Goal: Task Accomplishment & Management: Use online tool/utility

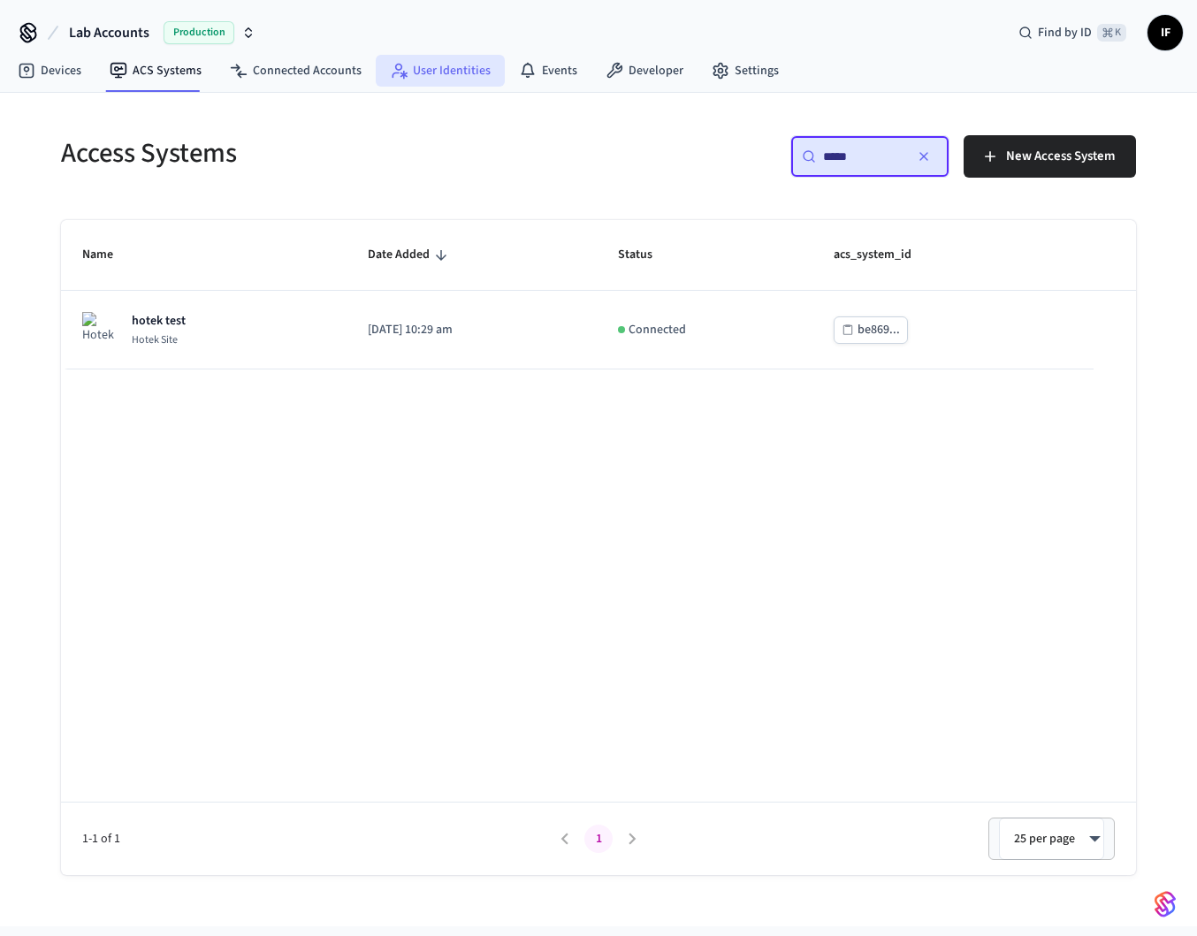
click at [457, 72] on link "User Identities" at bounding box center [440, 71] width 129 height 32
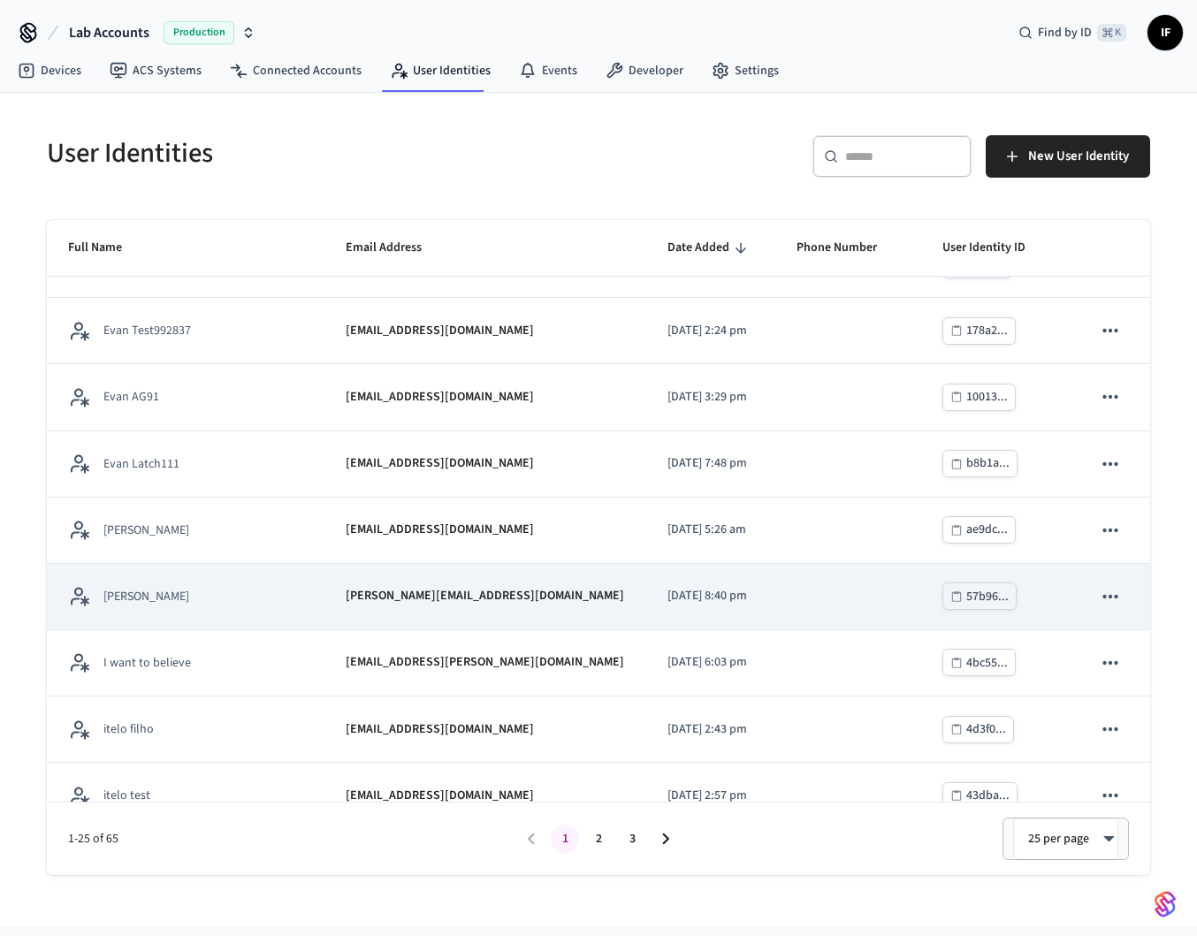
scroll to position [1136, 0]
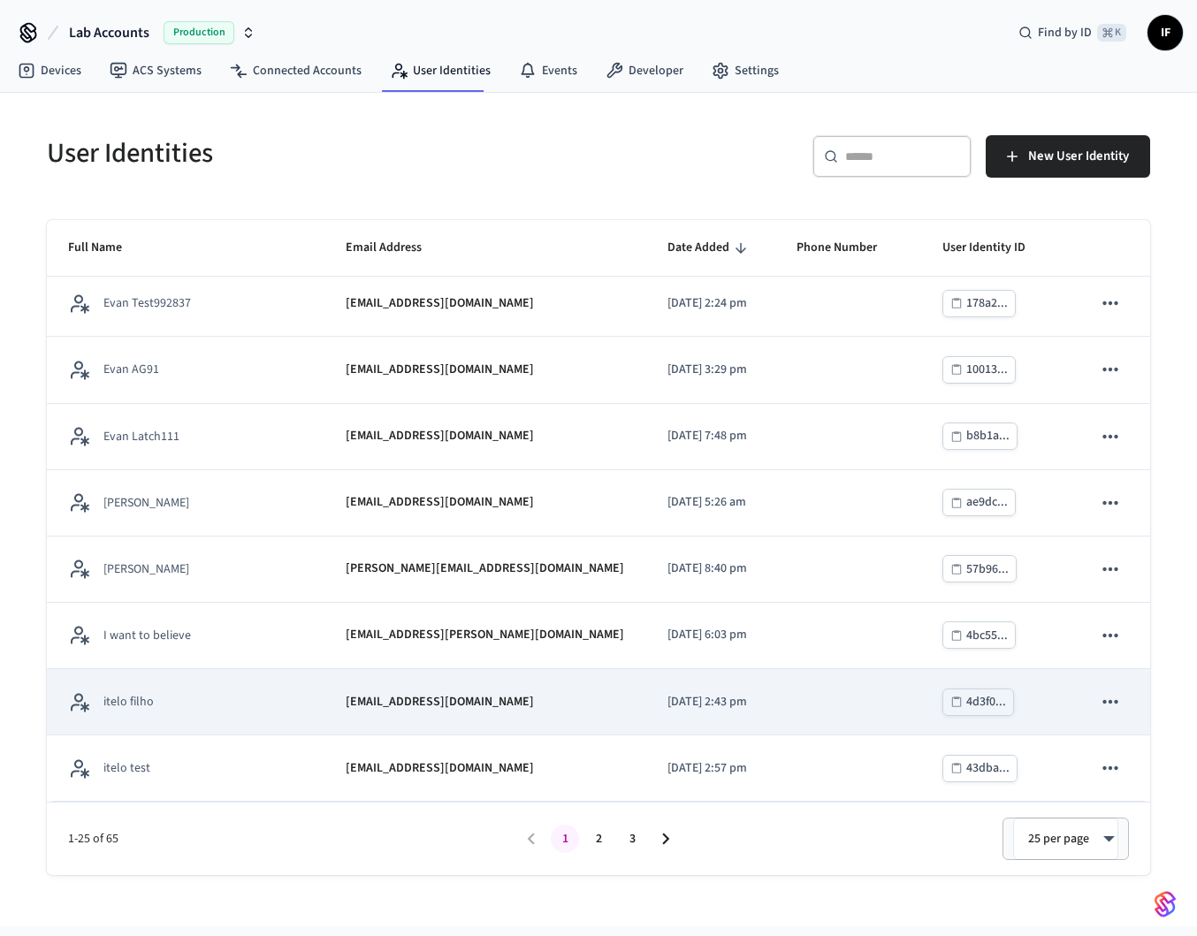
click at [240, 715] on td "itelo filho" at bounding box center [186, 702] width 278 height 66
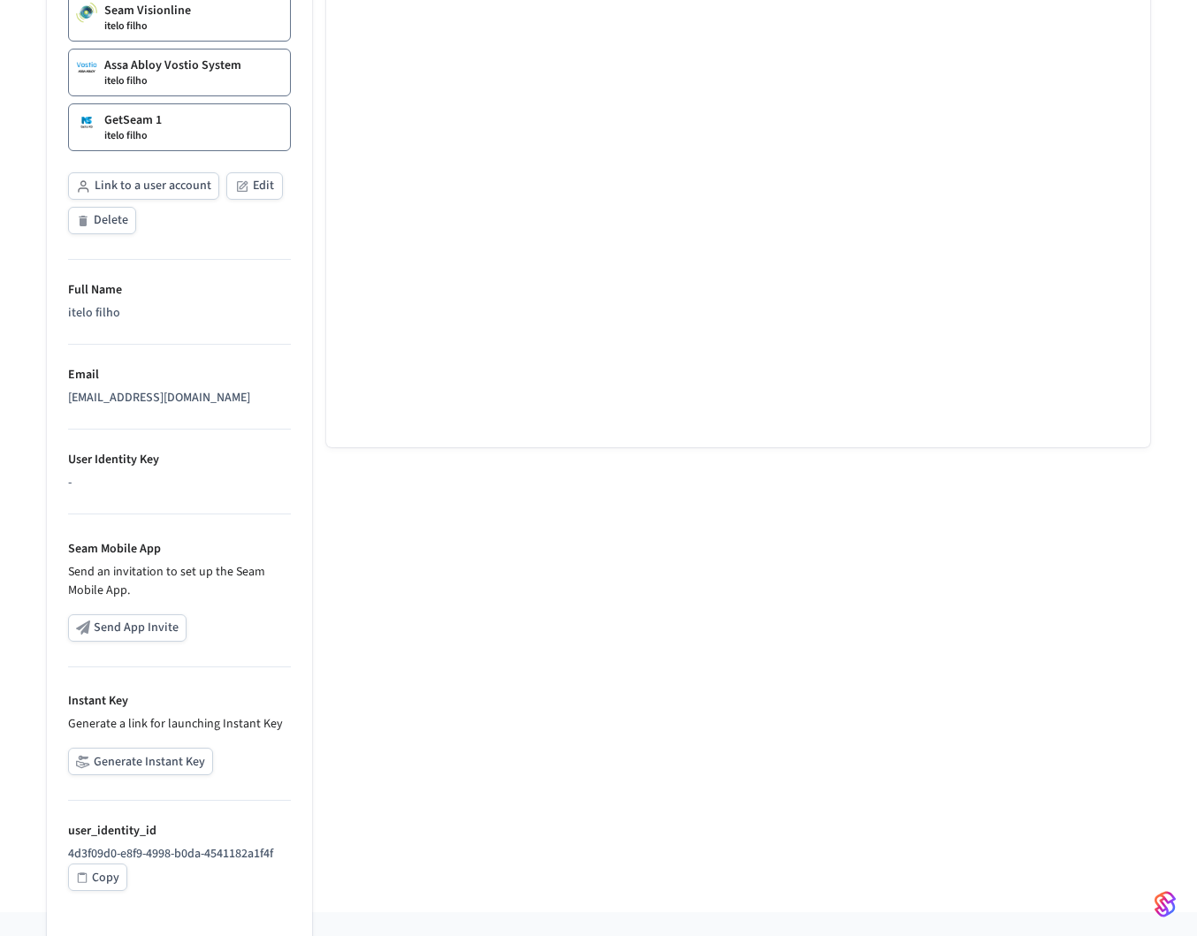
scroll to position [527, 0]
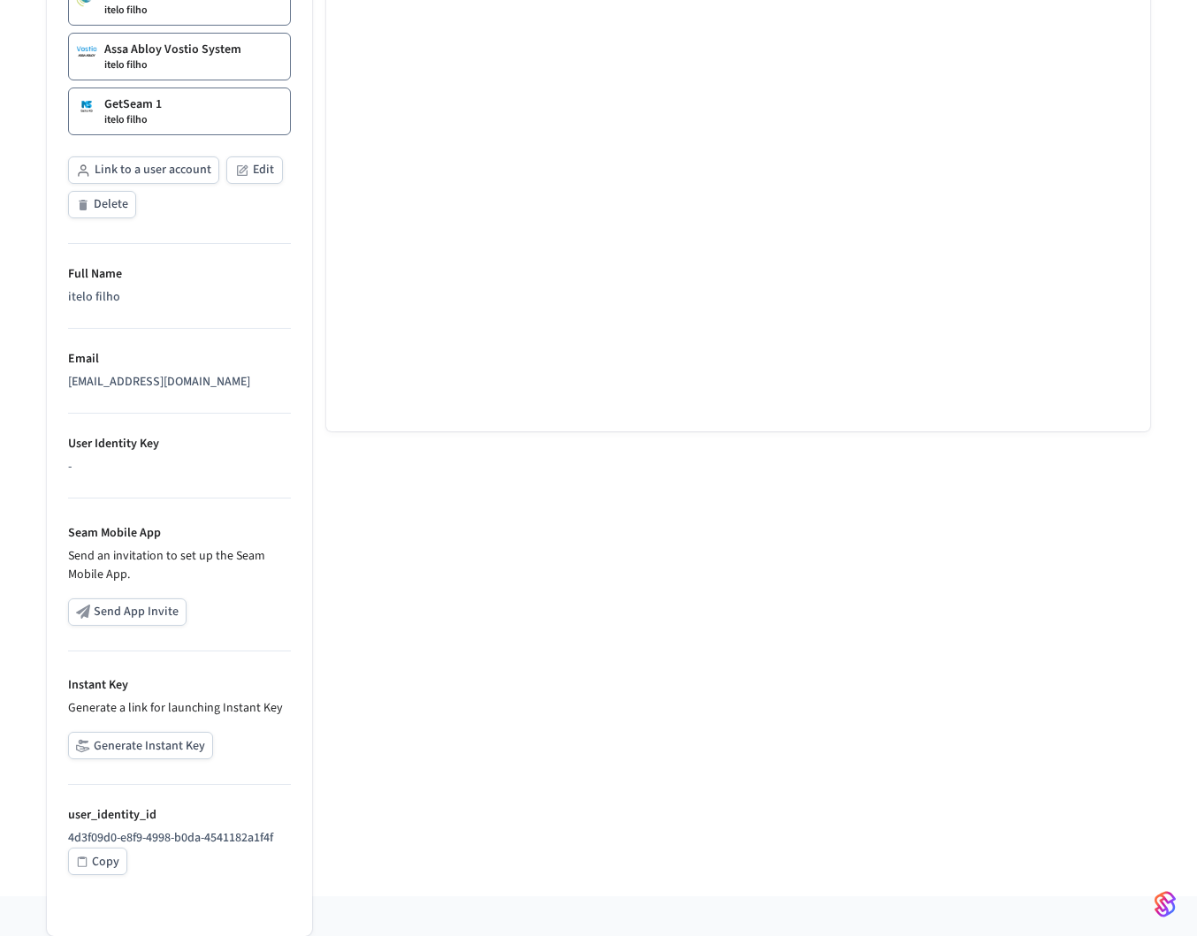
click at [166, 737] on button "Generate Instant Key" at bounding box center [140, 745] width 145 height 27
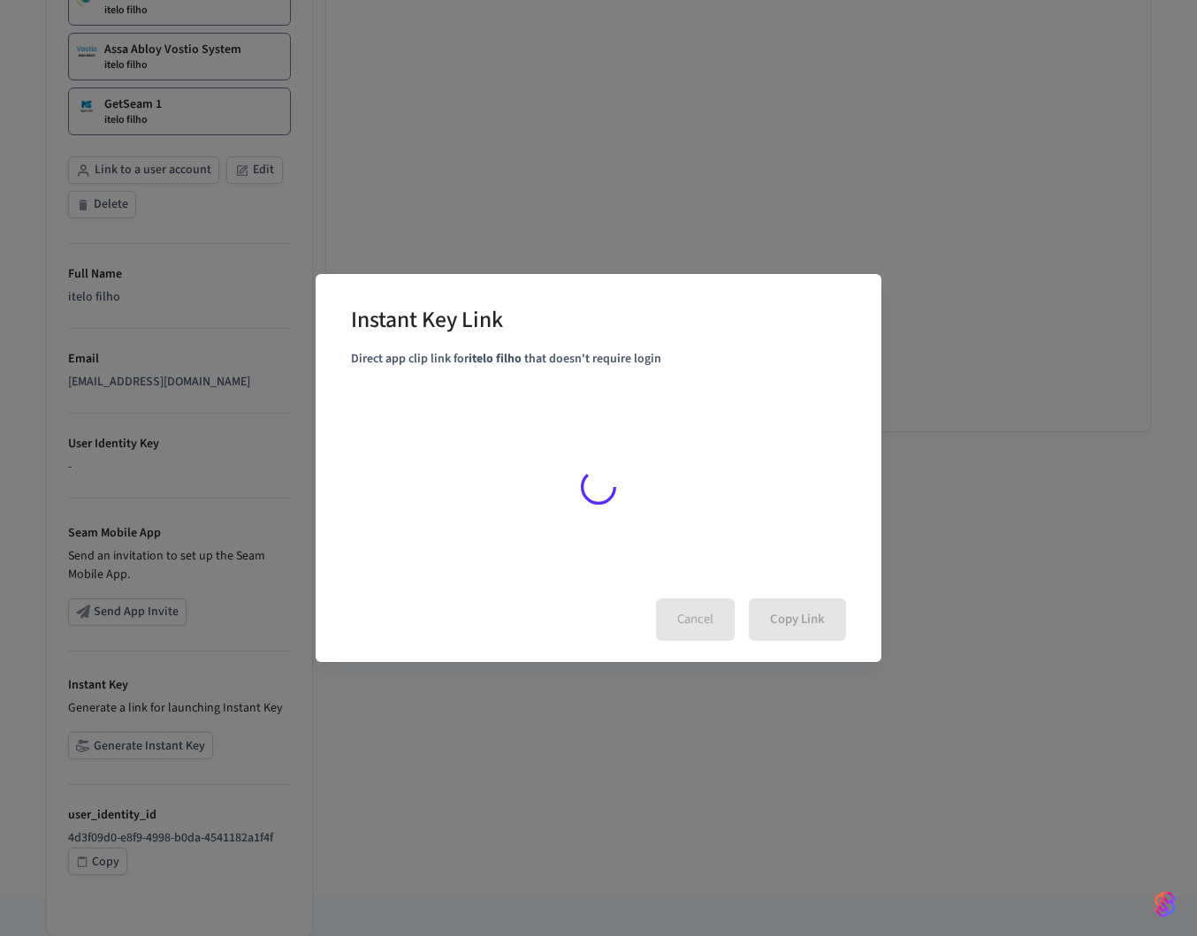
click at [680, 628] on div "Cancel Copy Link" at bounding box center [598, 619] width 495 height 42
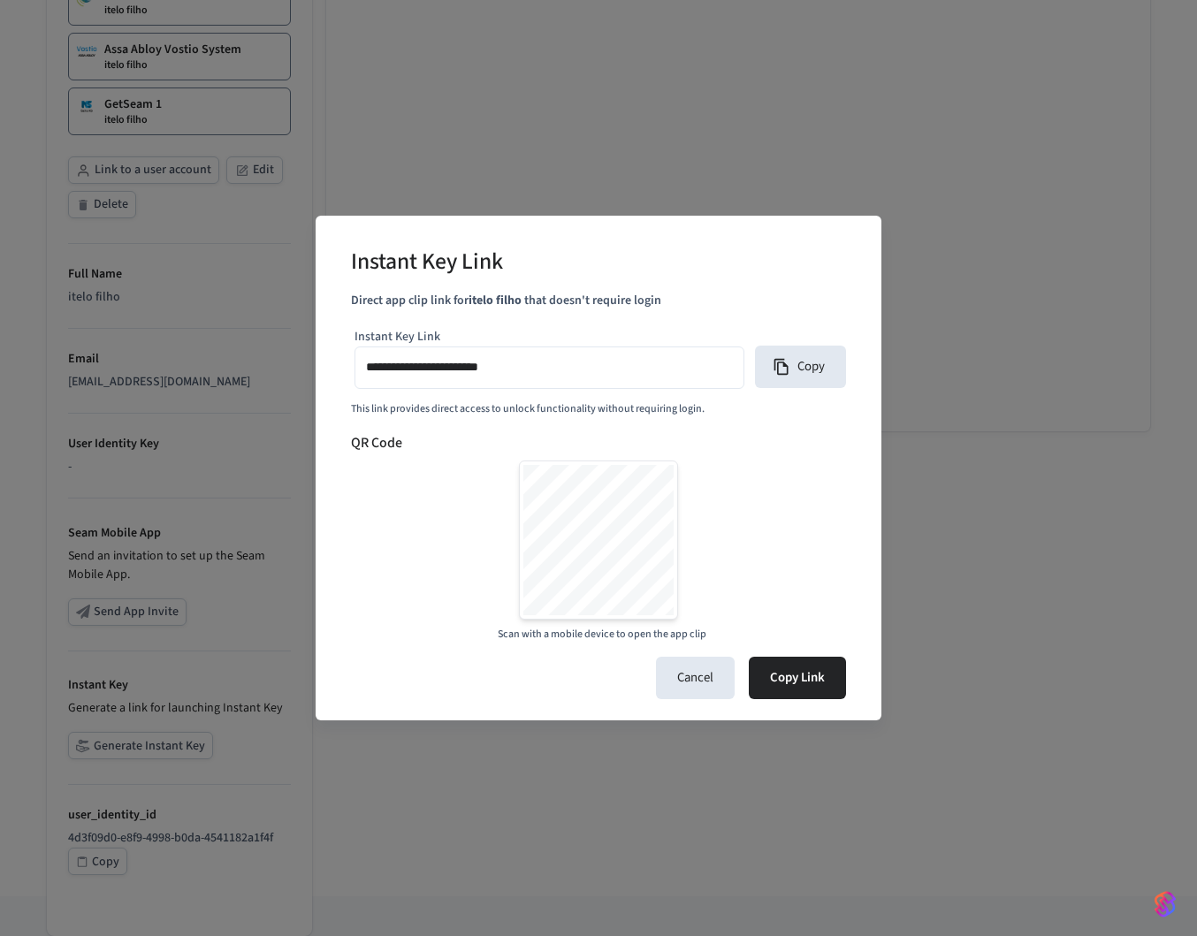
click at [637, 658] on div "Cancel Copy Link" at bounding box center [598, 678] width 495 height 42
click at [682, 679] on button "Cancel" at bounding box center [695, 678] width 79 height 42
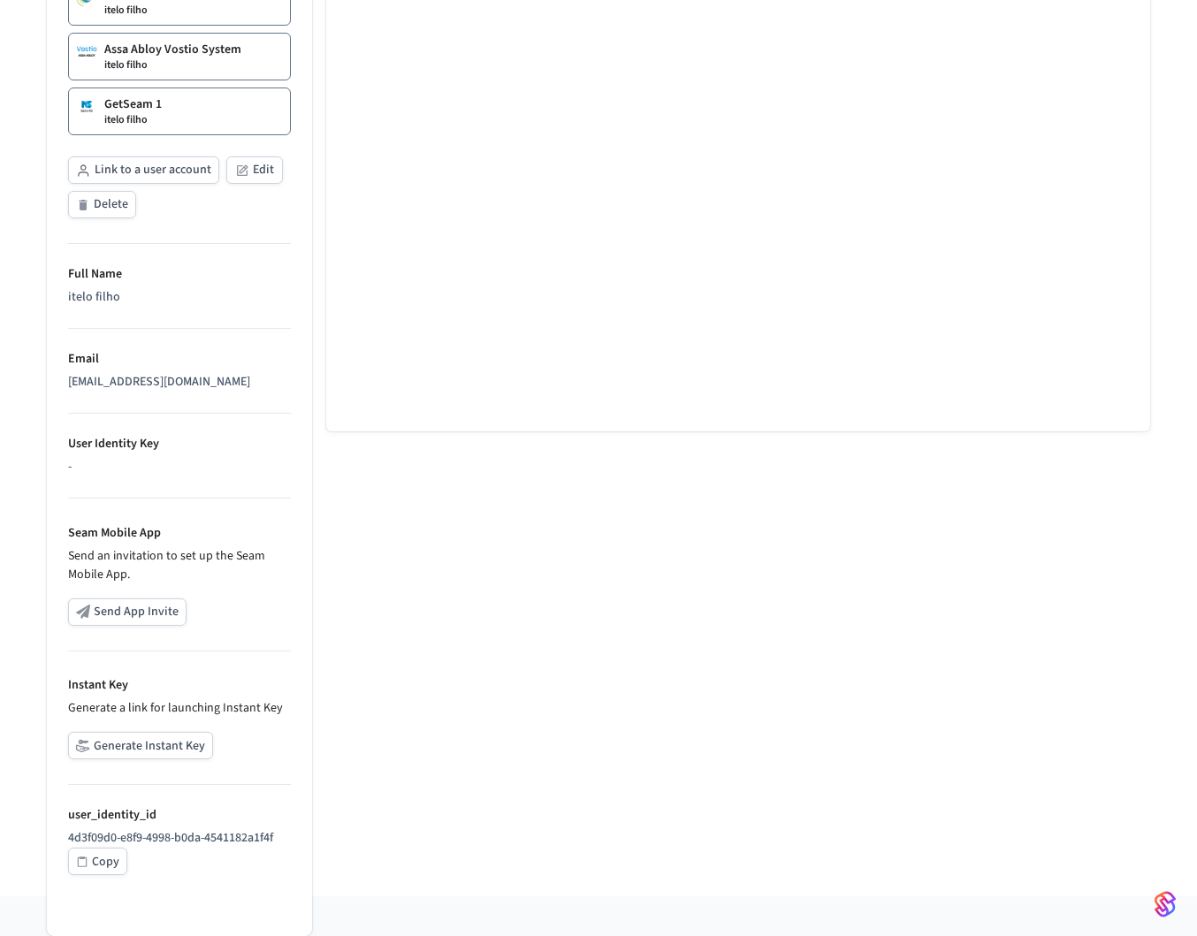
scroll to position [0, 0]
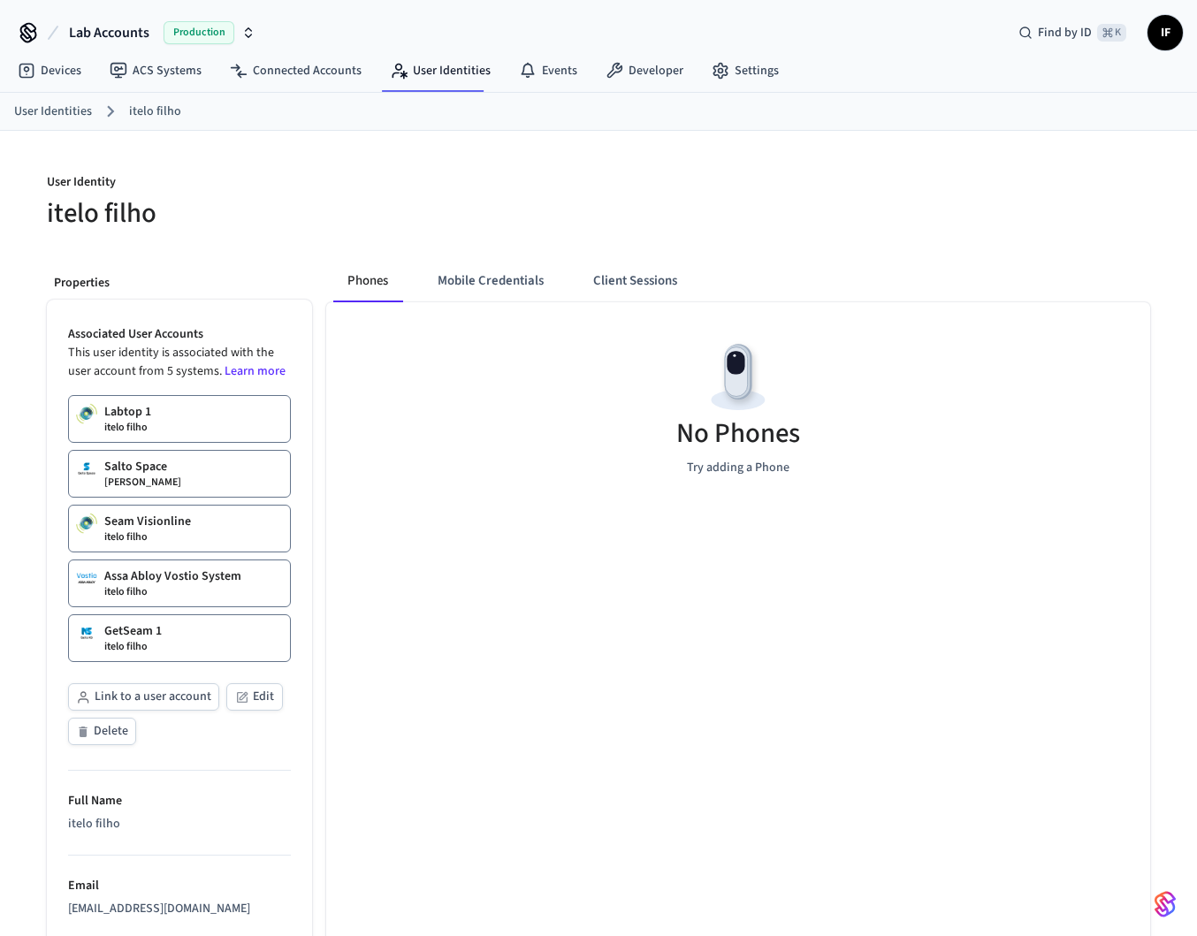
click at [641, 676] on div "No Phones Try adding a Phone" at bounding box center [738, 629] width 824 height 655
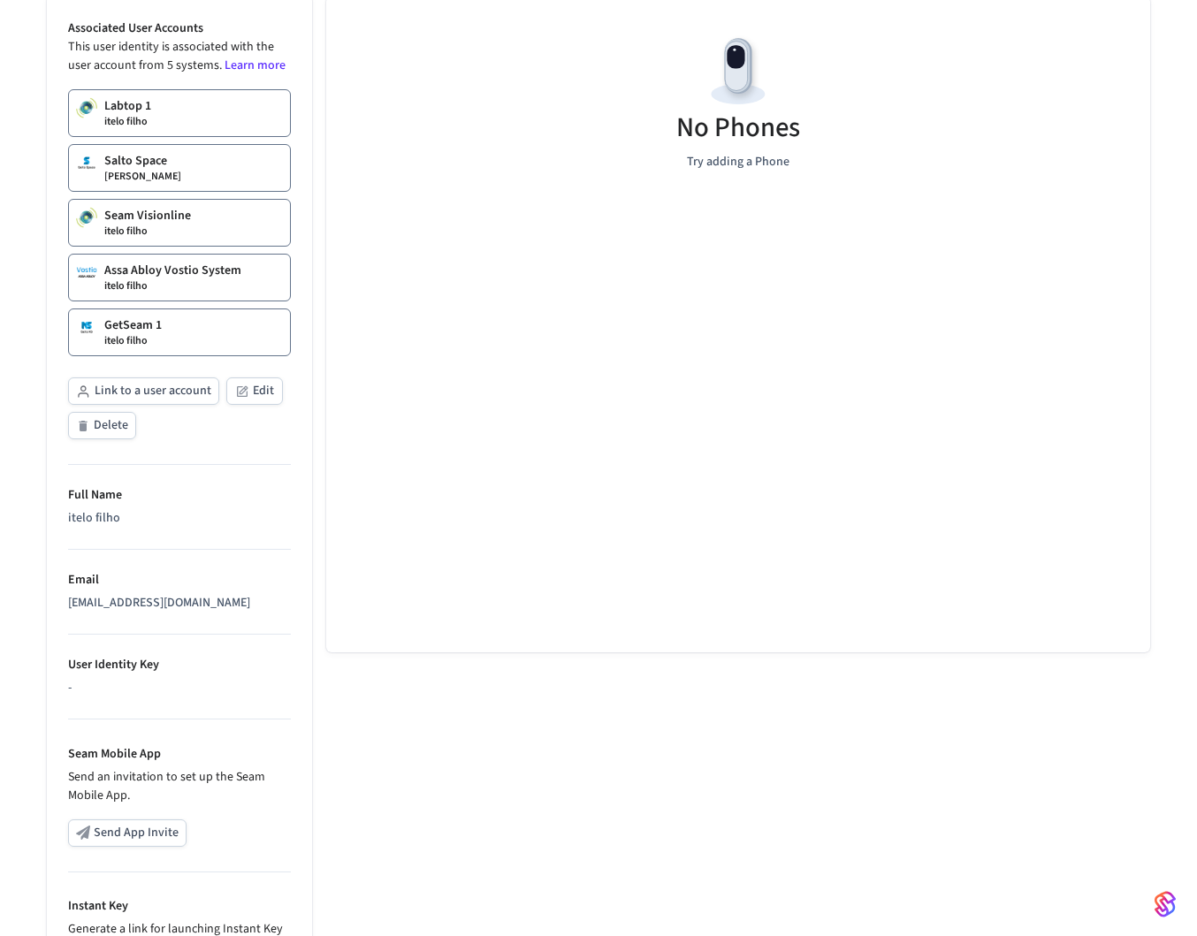
scroll to position [420, 0]
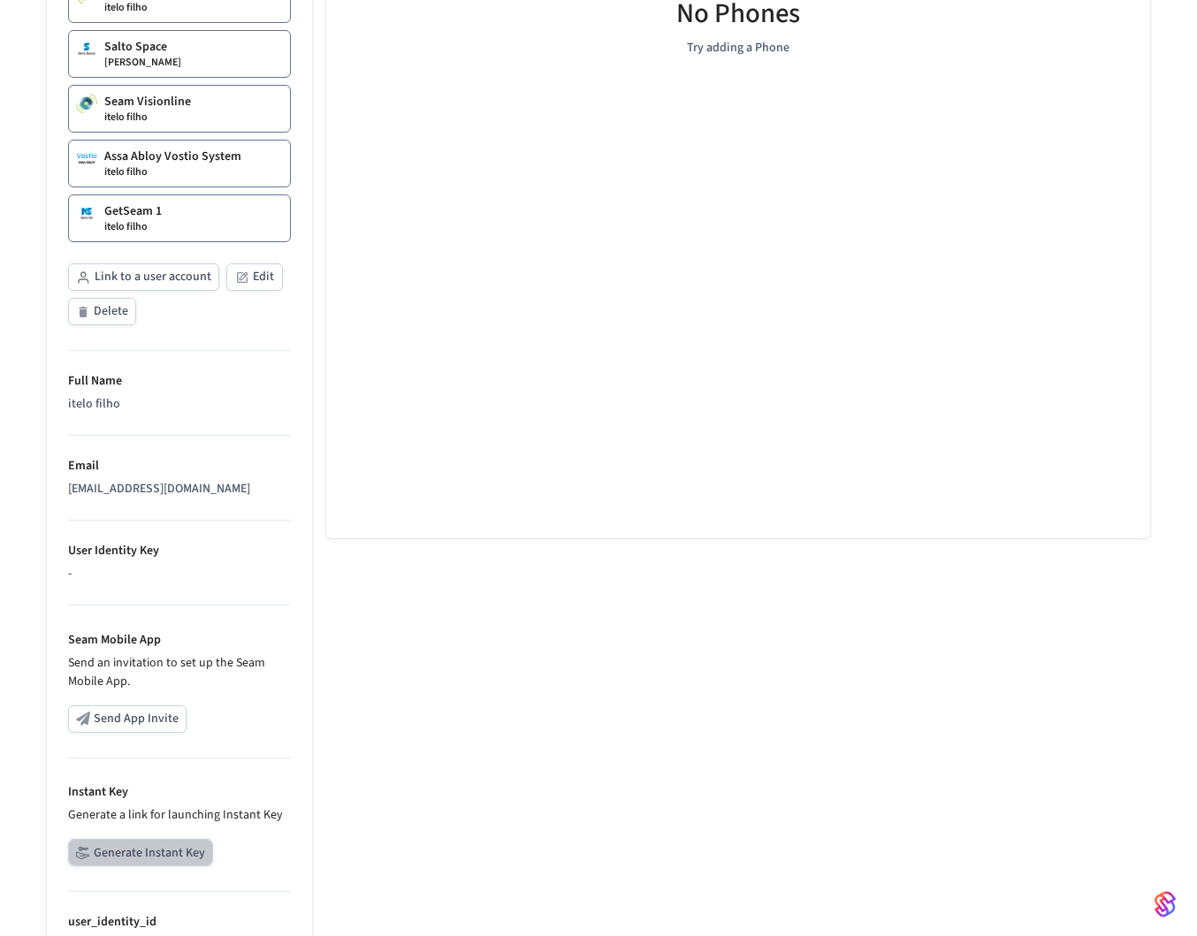
click at [163, 849] on button "Generate Instant Key" at bounding box center [140, 852] width 145 height 27
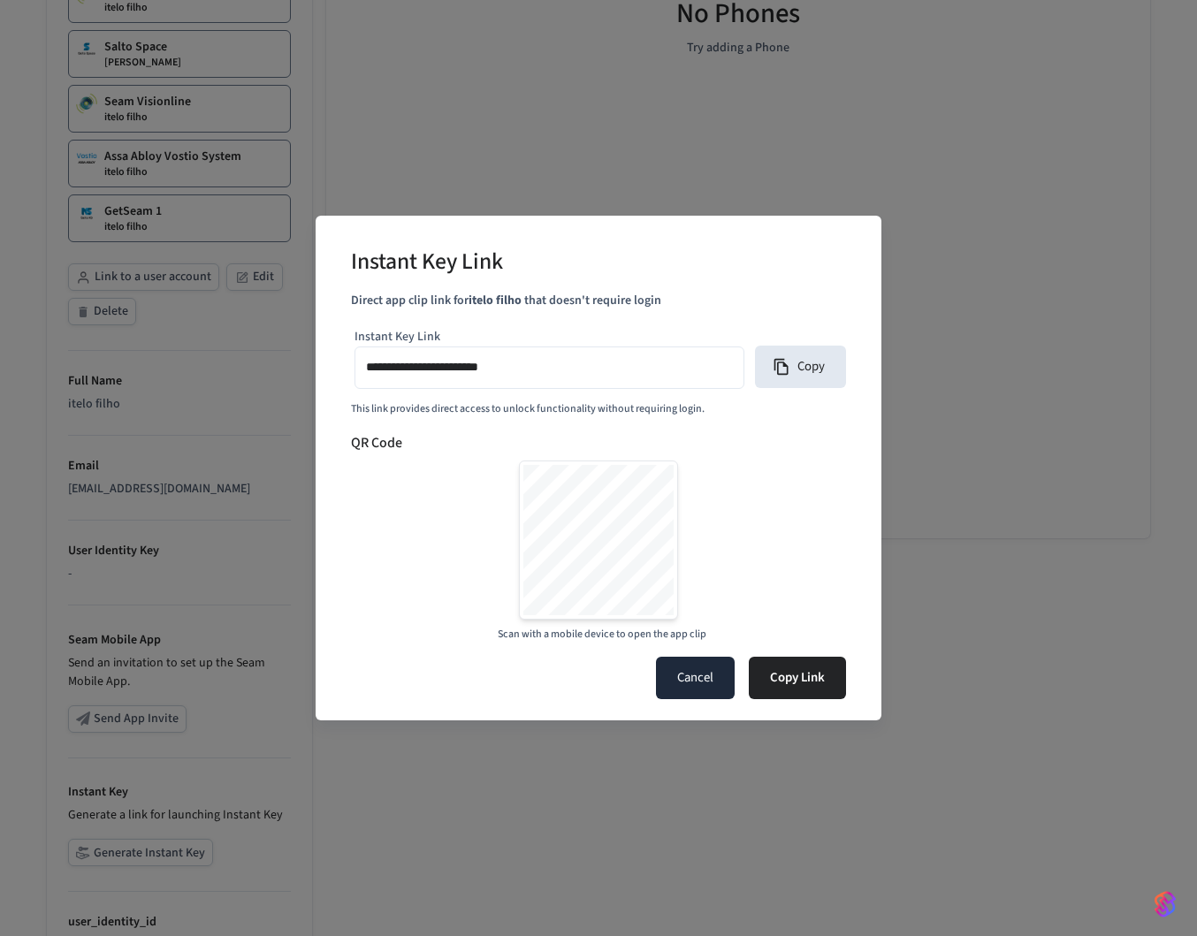
click at [686, 661] on button "Cancel" at bounding box center [695, 678] width 79 height 42
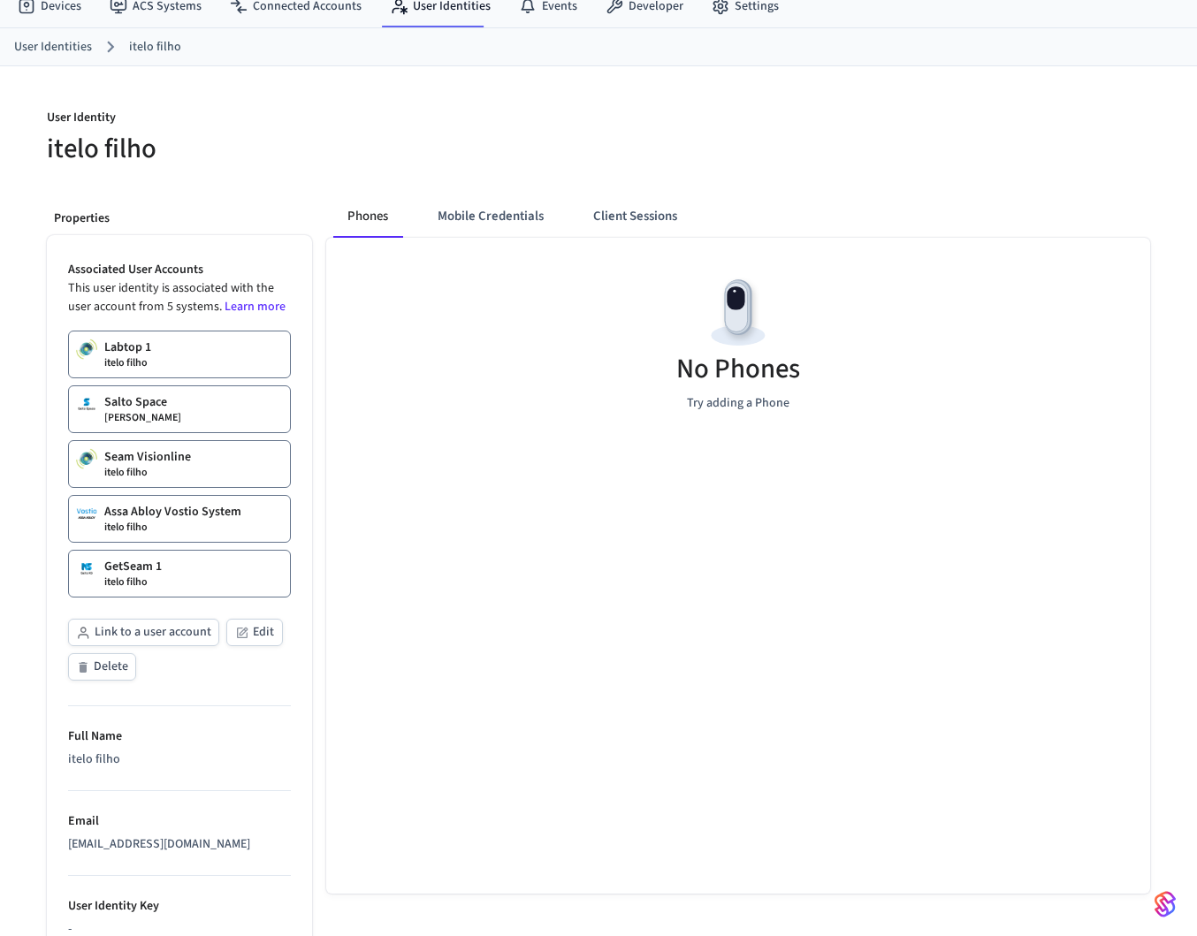
scroll to position [0, 0]
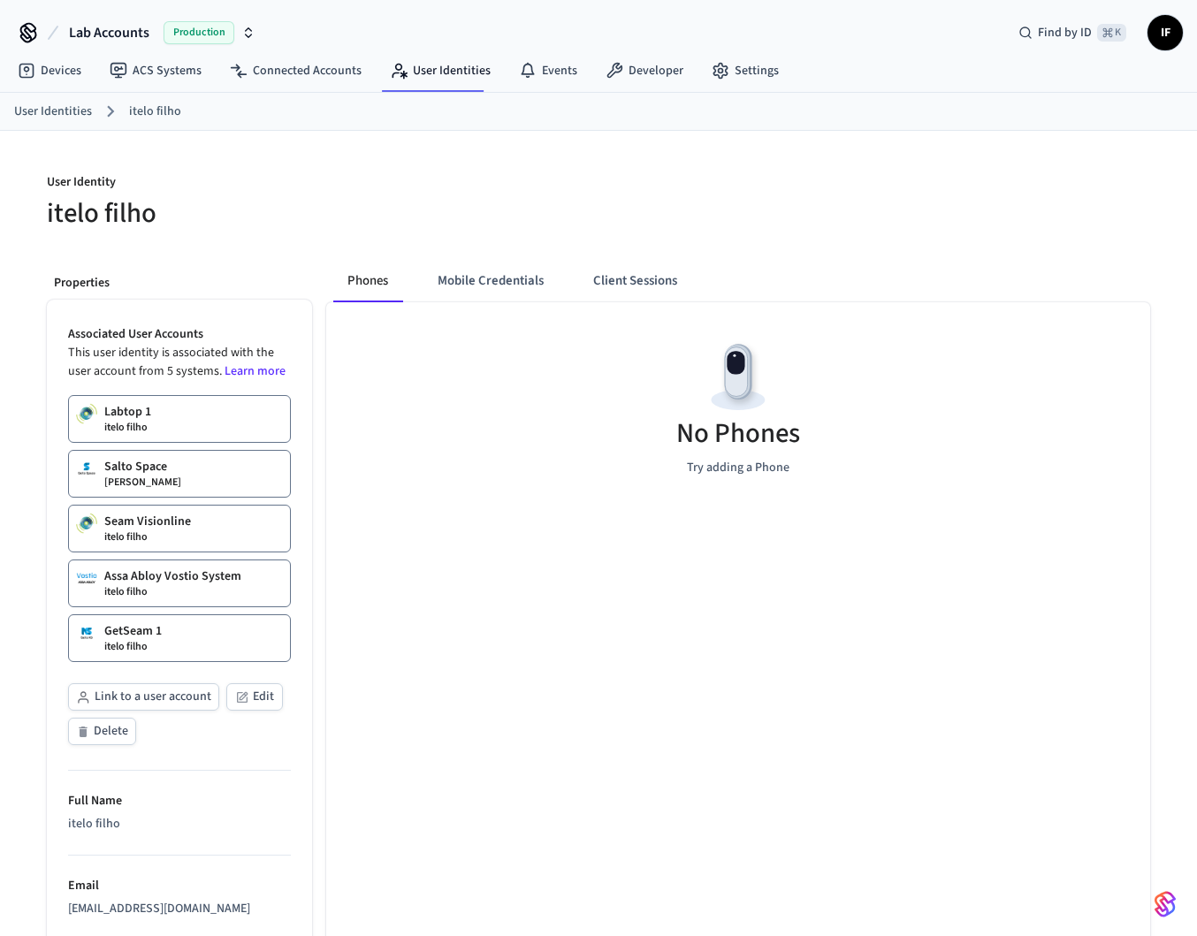
click at [1158, 35] on span "IF" at bounding box center [1165, 33] width 32 height 32
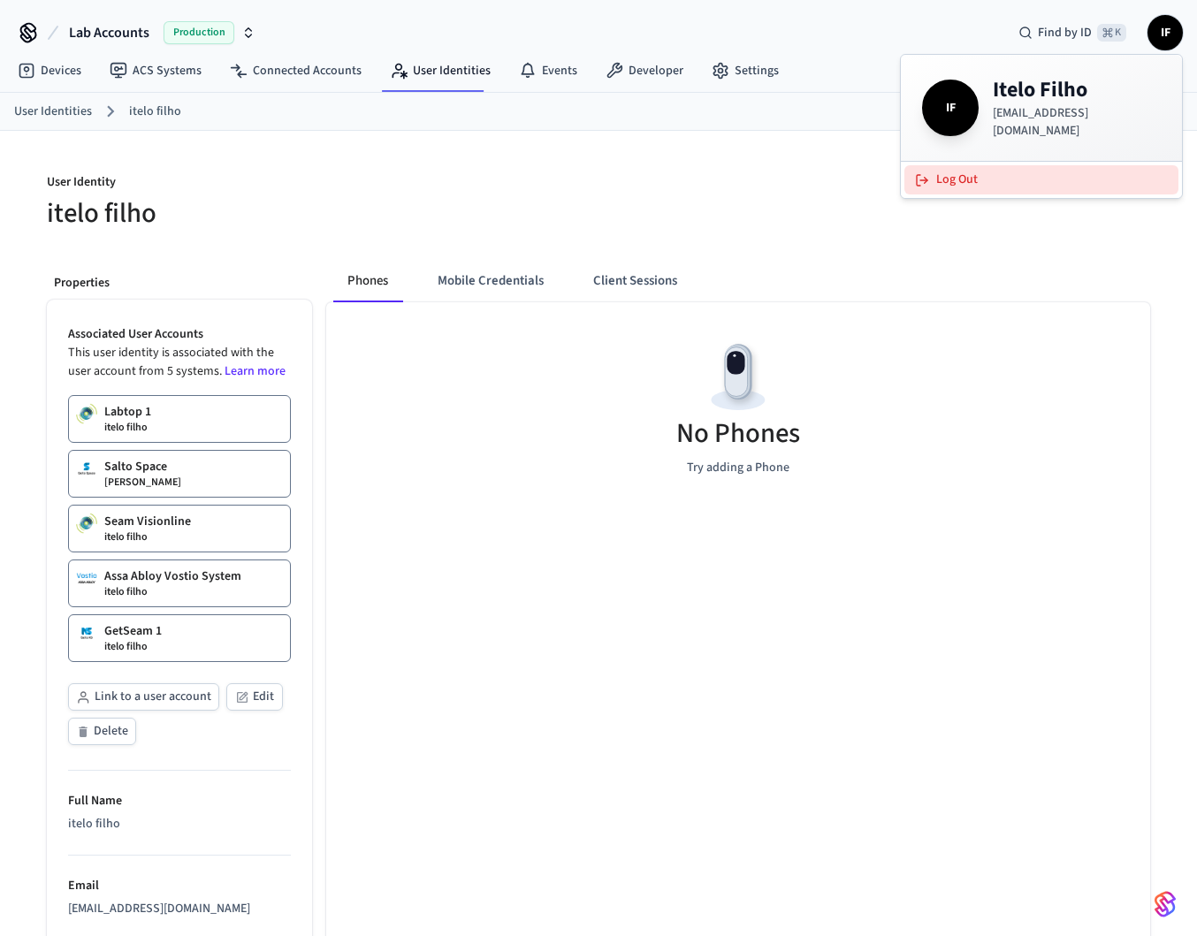
click at [1013, 166] on button "Log Out" at bounding box center [1041, 179] width 274 height 29
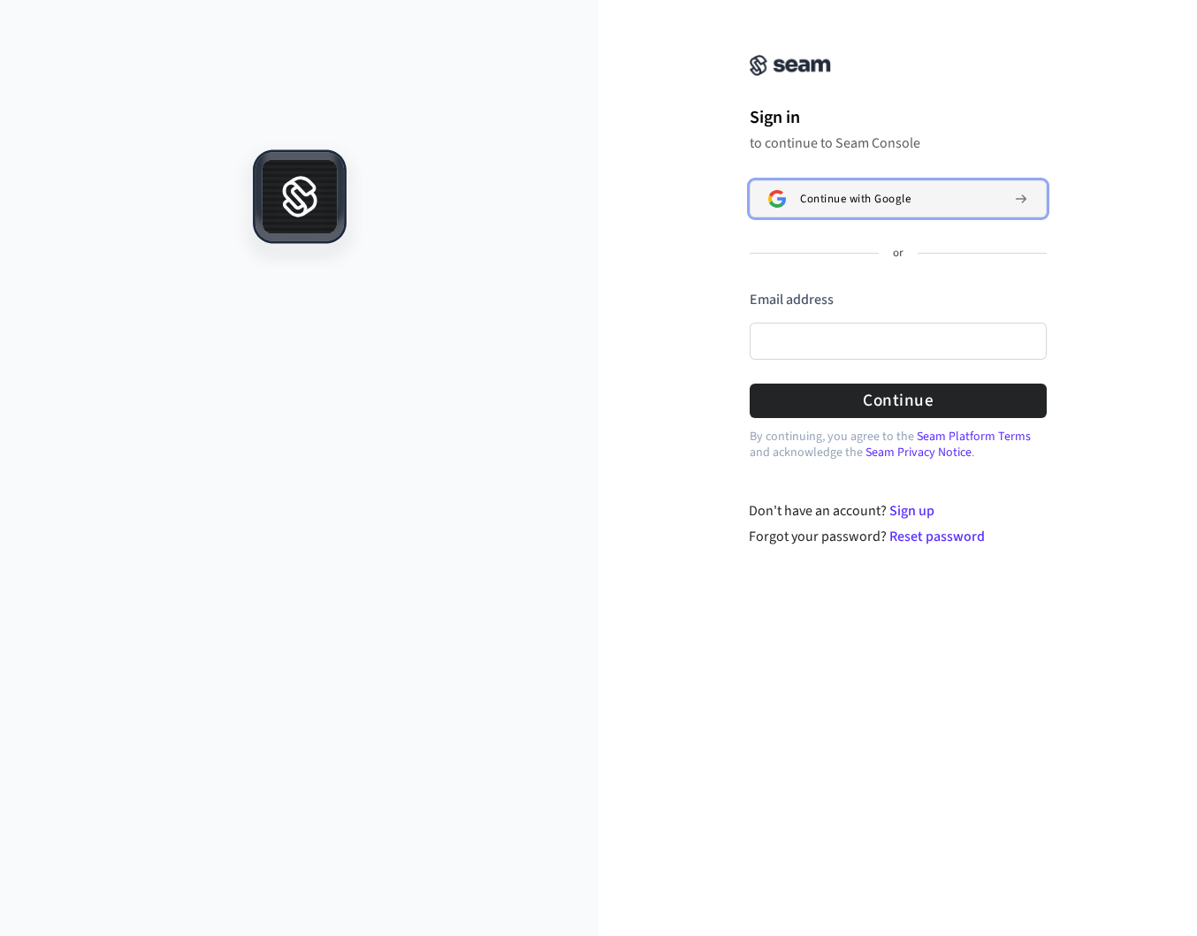
click at [929, 195] on div "Continue with Google" at bounding box center [900, 199] width 200 height 14
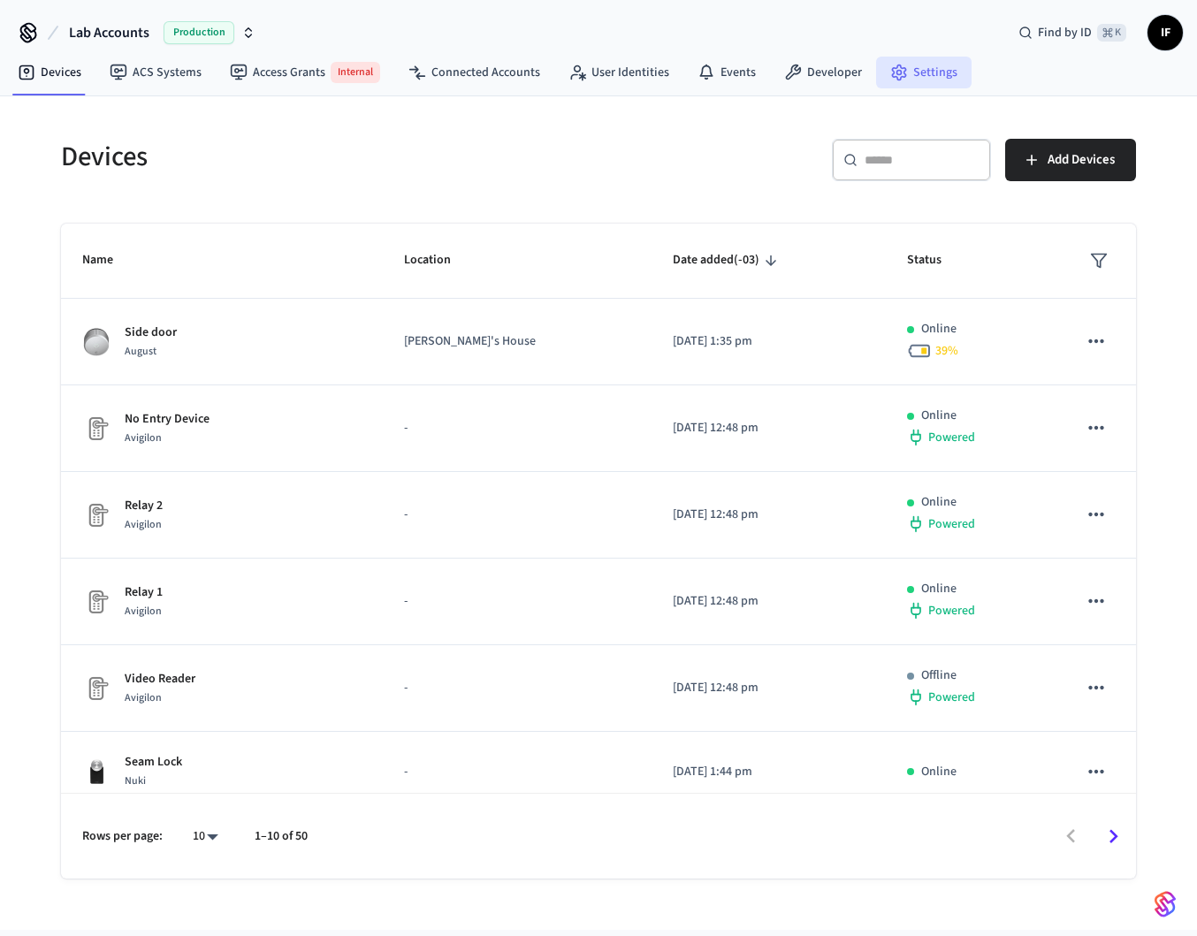
click at [876, 71] on link "Settings" at bounding box center [923, 73] width 95 height 32
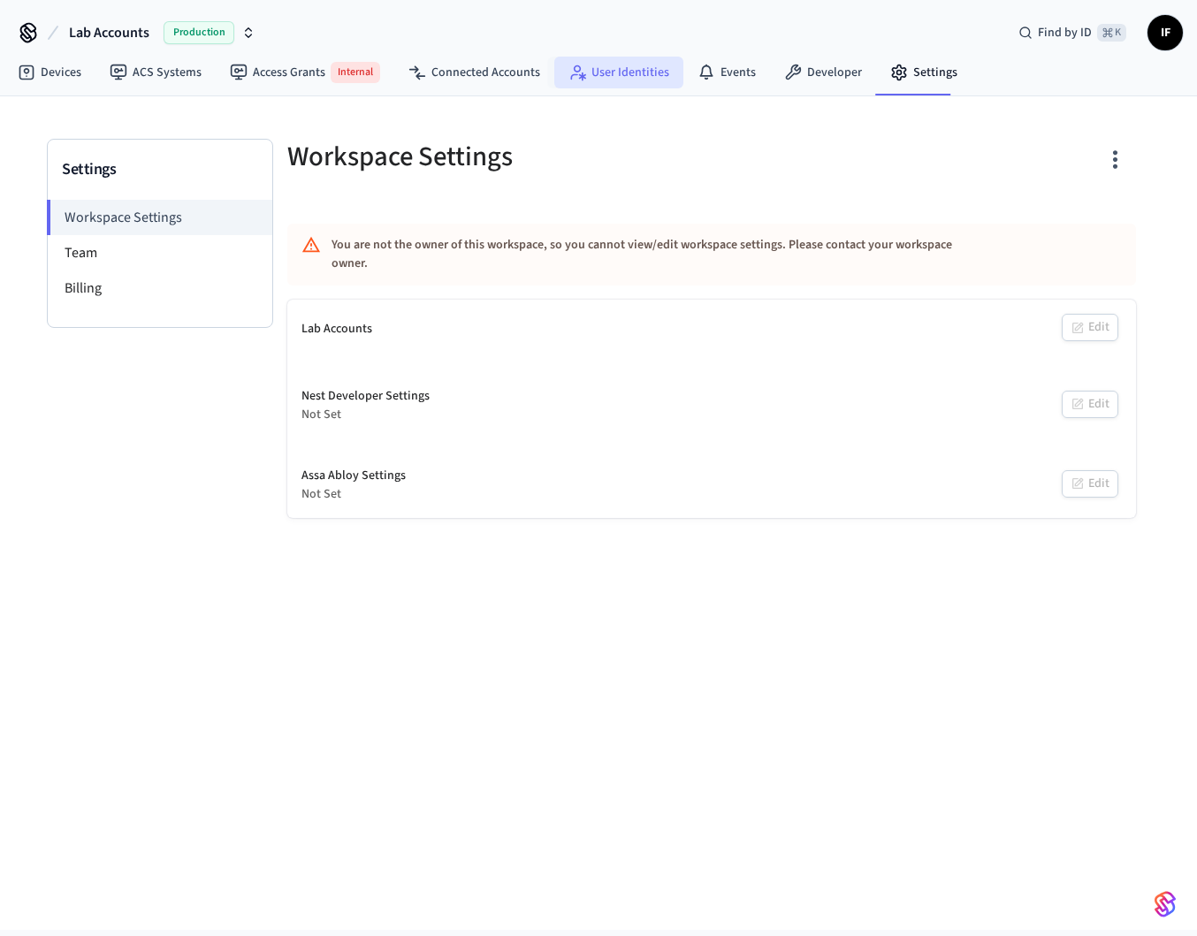
click at [661, 69] on link "User Identities" at bounding box center [618, 73] width 129 height 32
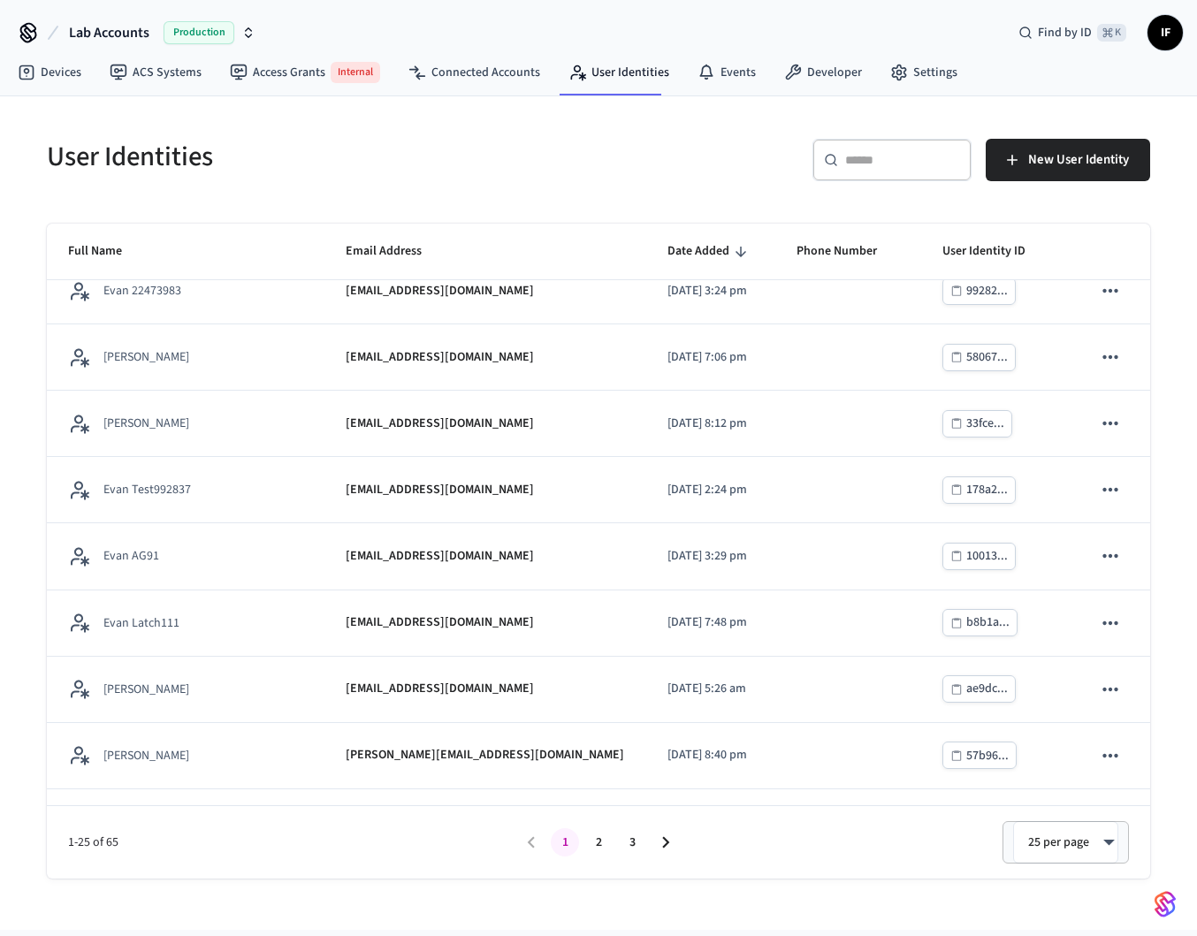
scroll to position [1091, 0]
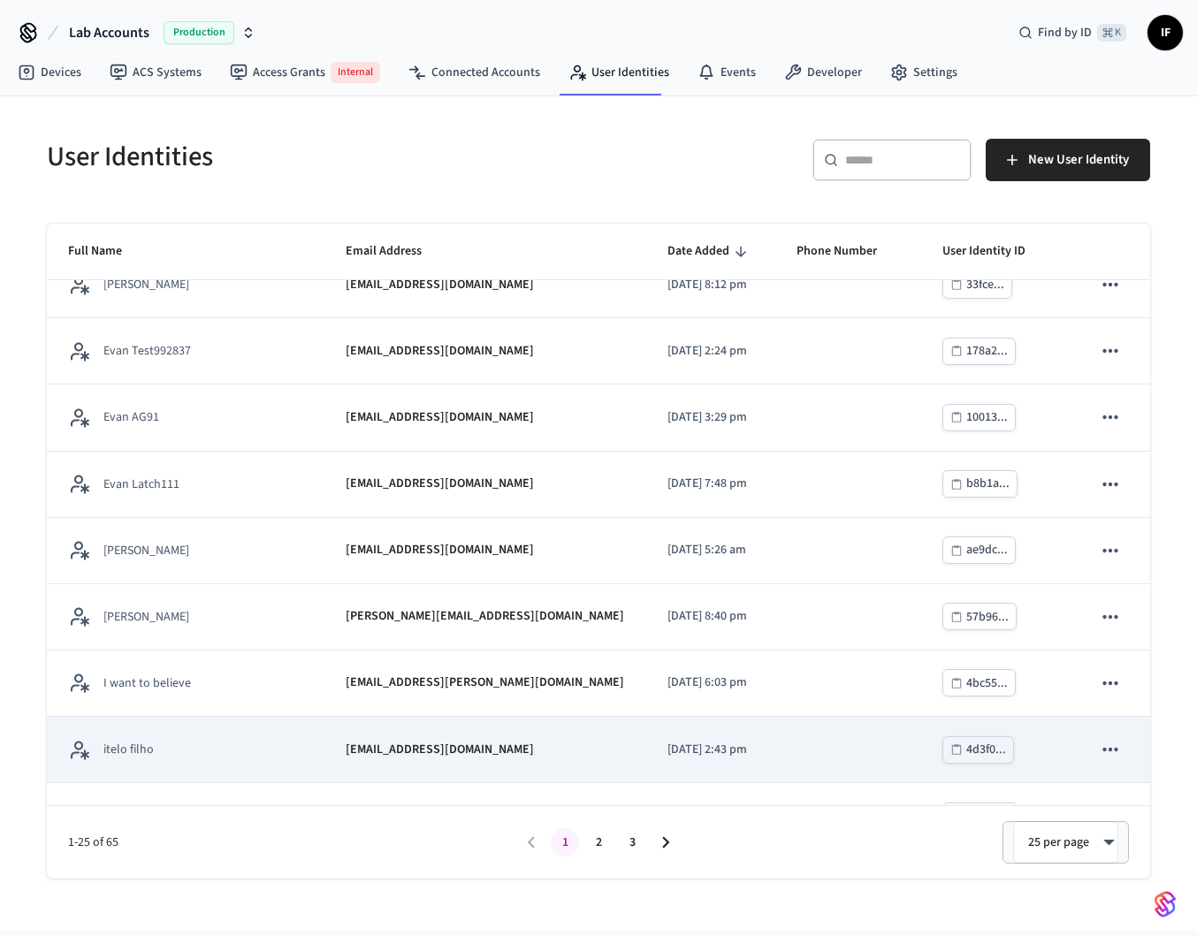
click at [144, 735] on td "itelo filho" at bounding box center [186, 750] width 278 height 66
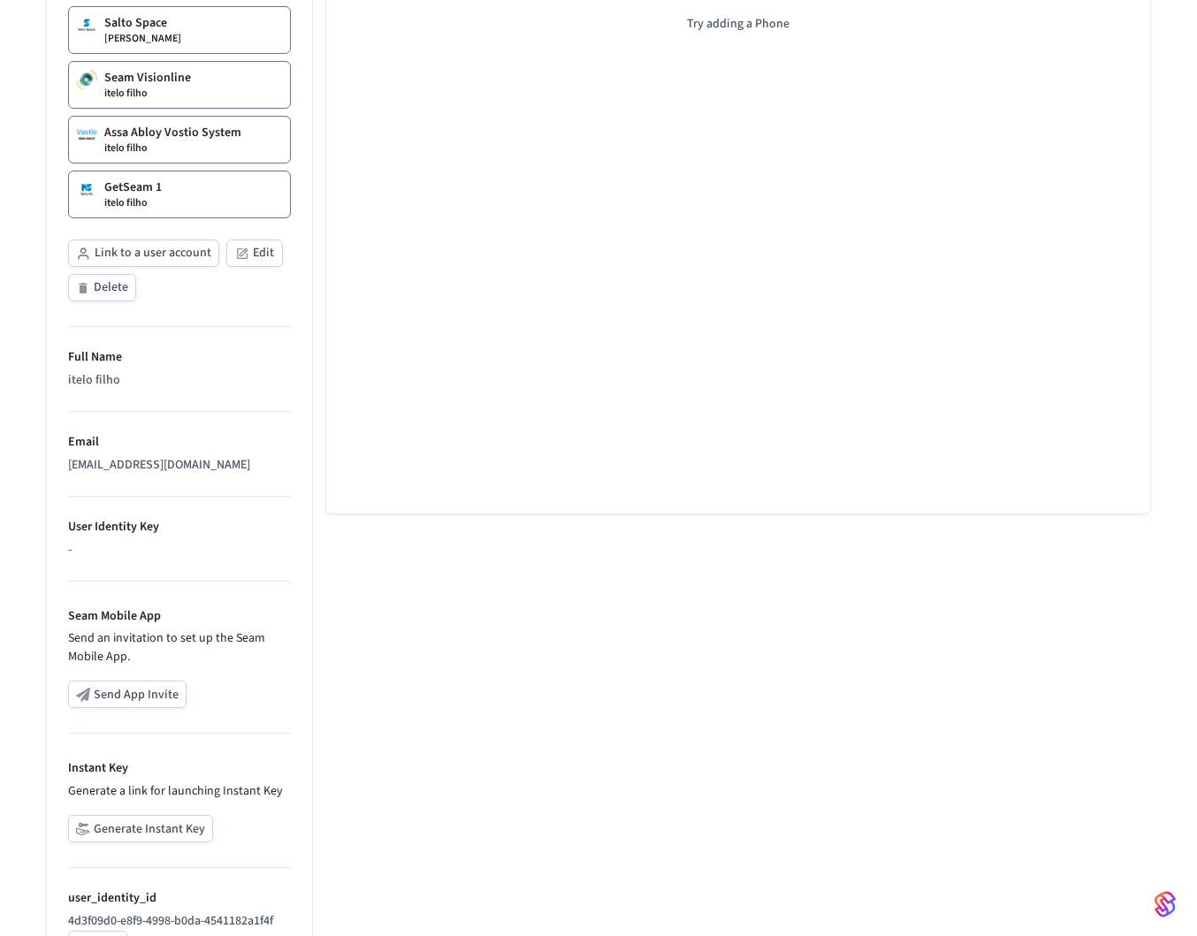
scroll to position [526, 0]
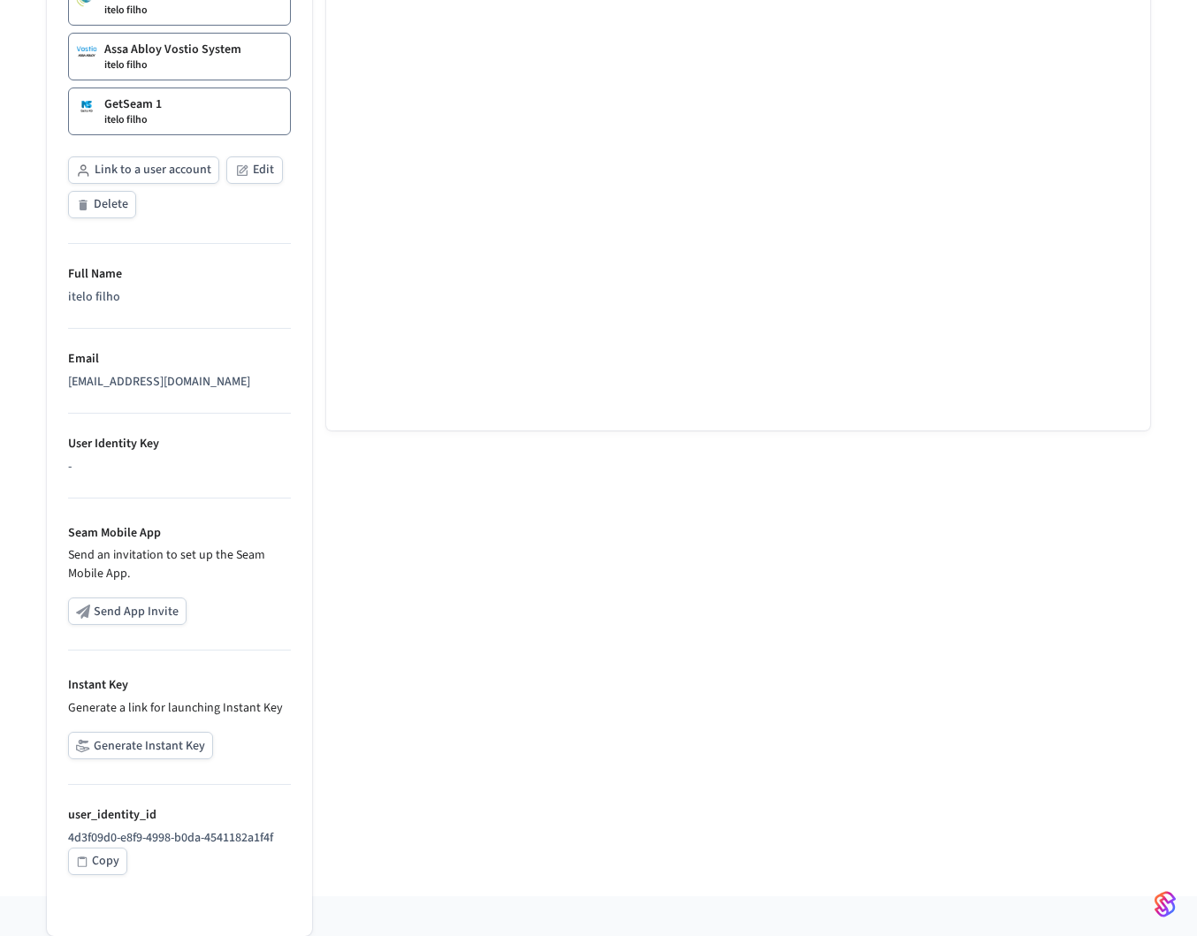
click at [151, 751] on button "Generate Instant Key" at bounding box center [140, 745] width 145 height 27
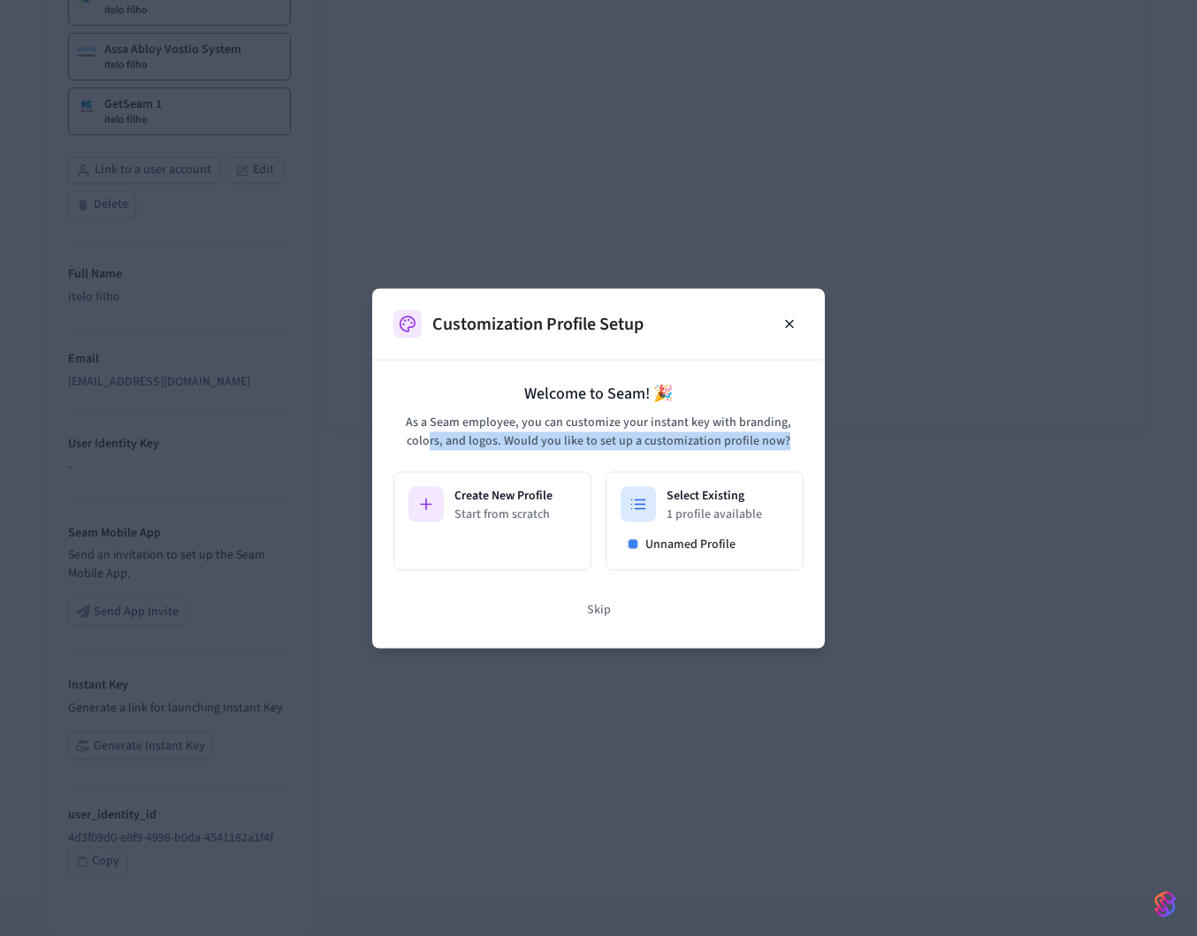
drag, startPoint x: 432, startPoint y: 434, endPoint x: 785, endPoint y: 437, distance: 352.7
click at [785, 437] on p "As a Seam employee, you can customize your instant key with branding, colors, a…" at bounding box center [598, 431] width 410 height 37
click at [598, 610] on button "Skip" at bounding box center [599, 608] width 52 height 35
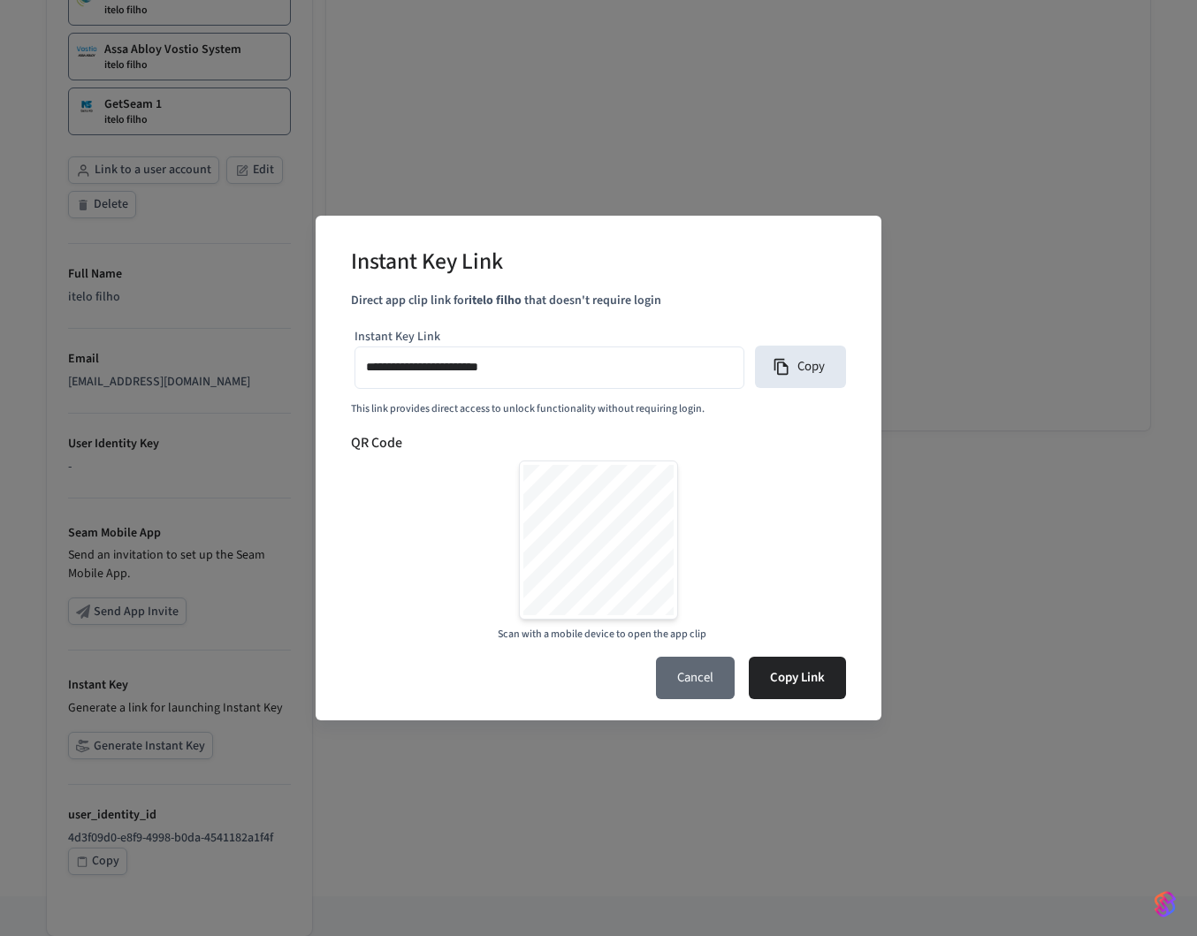
click at [693, 671] on button "Cancel" at bounding box center [695, 678] width 79 height 42
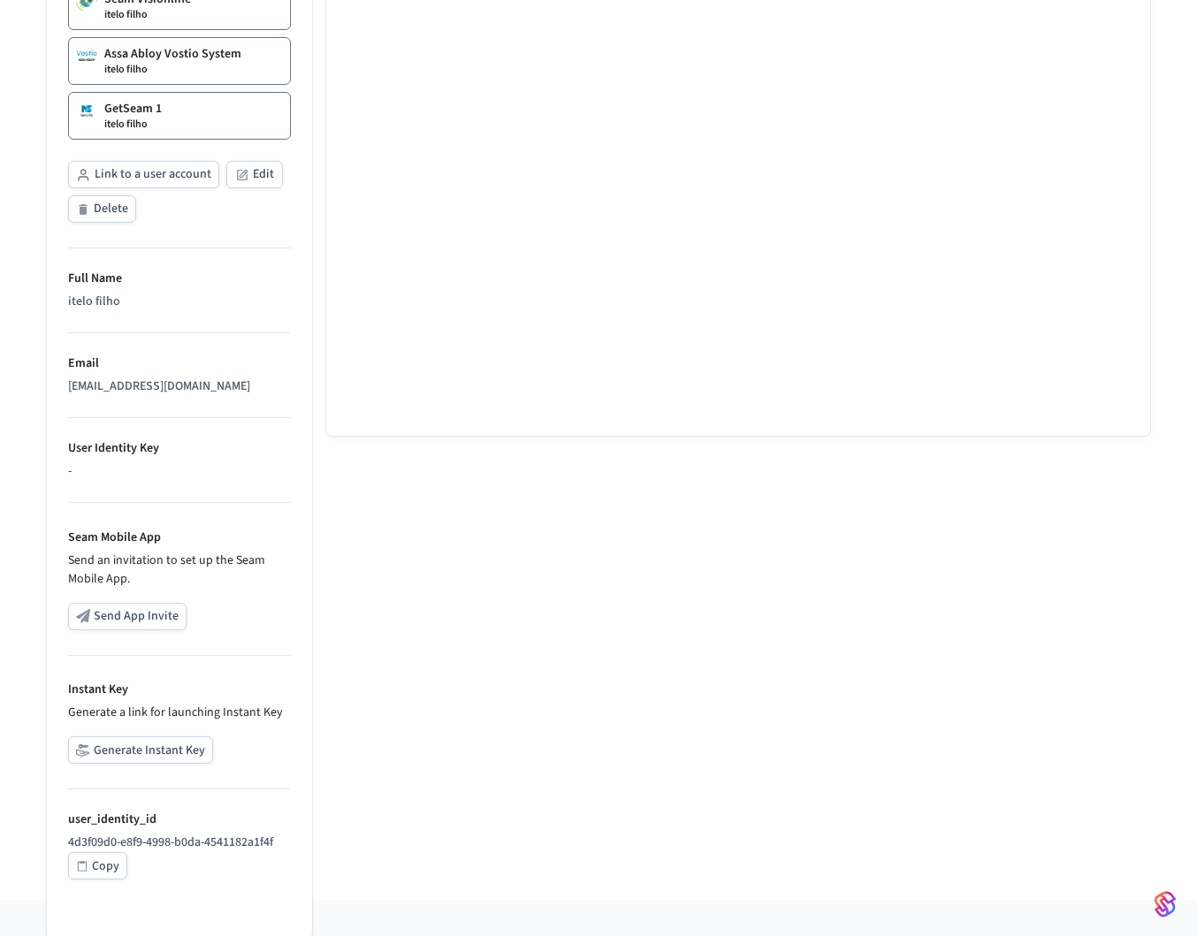
scroll to position [530, 0]
